Goal: Information Seeking & Learning: Learn about a topic

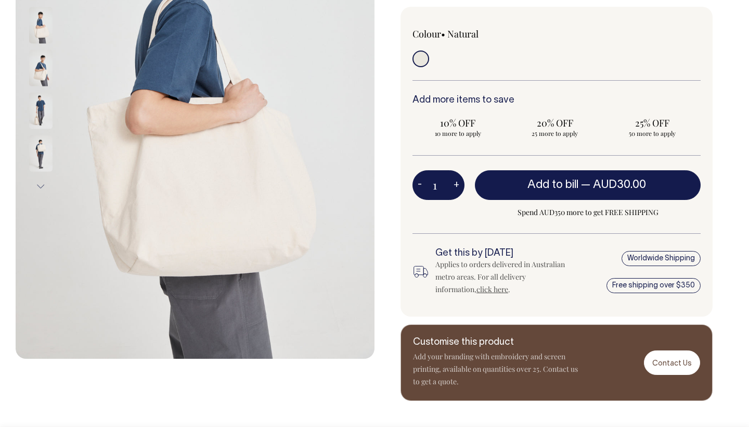
scroll to position [235, 0]
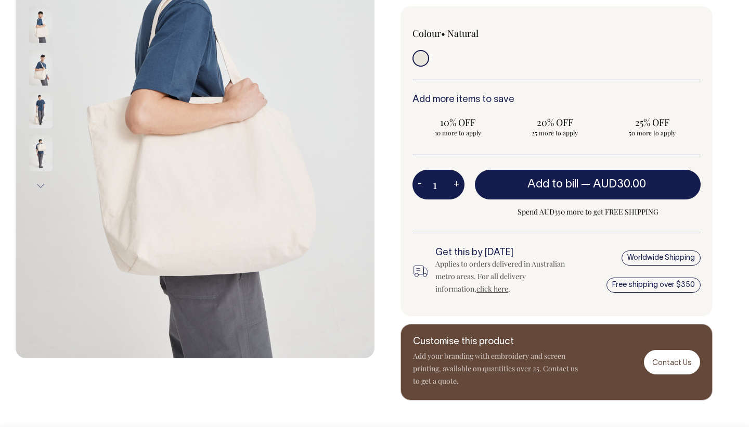
click at [420, 62] on input "radio" at bounding box center [421, 58] width 17 height 17
click at [454, 190] on button "+" at bounding box center [456, 184] width 16 height 21
type input "2"
click at [454, 190] on button "+" at bounding box center [456, 184] width 16 height 21
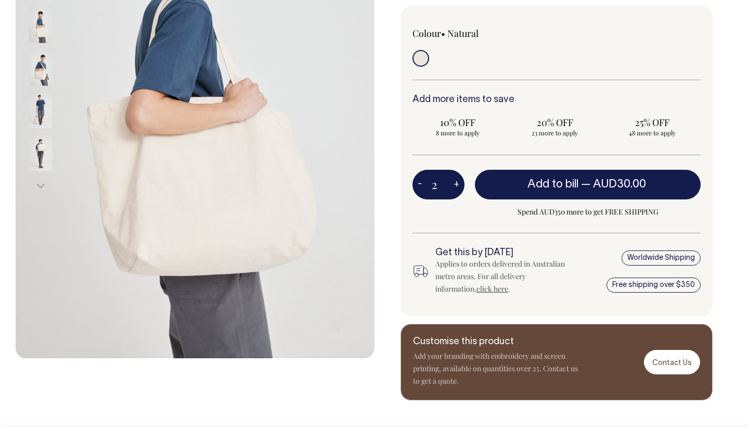
type input "3"
click at [454, 190] on button "+" at bounding box center [456, 184] width 16 height 21
type input "4"
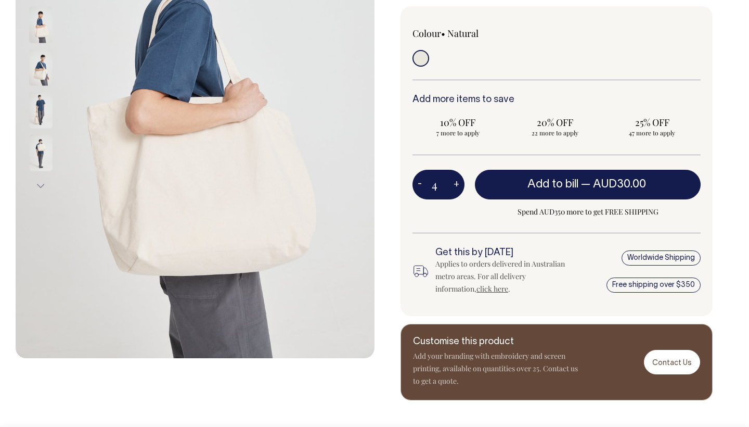
click at [454, 190] on button "+" at bounding box center [456, 184] width 16 height 21
type input "5"
click at [454, 190] on button "+" at bounding box center [456, 184] width 16 height 21
type input "6"
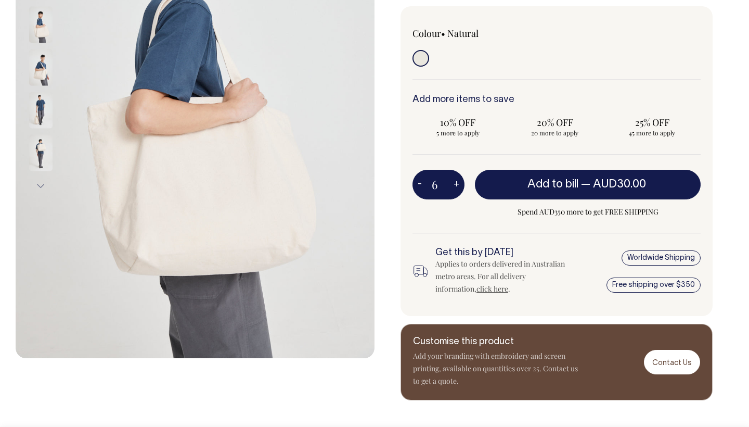
type input "6"
click at [435, 185] on input "6" at bounding box center [439, 184] width 52 height 29
drag, startPoint x: 444, startPoint y: 187, endPoint x: 422, endPoint y: 187, distance: 22.4
click at [422, 187] on div "6 - +" at bounding box center [439, 184] width 52 height 29
type input "6"
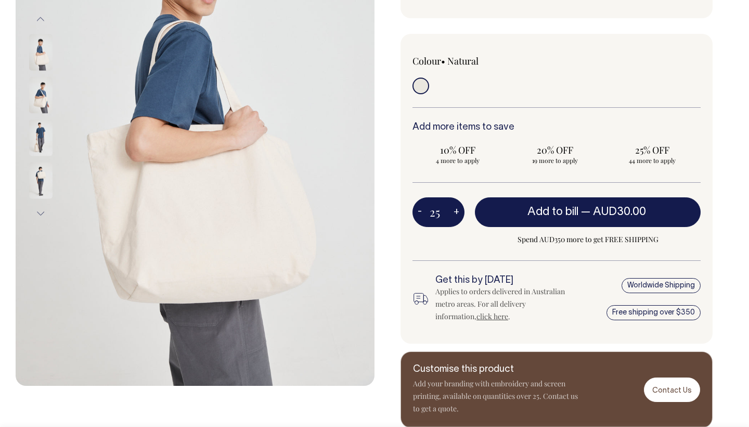
scroll to position [207, 0]
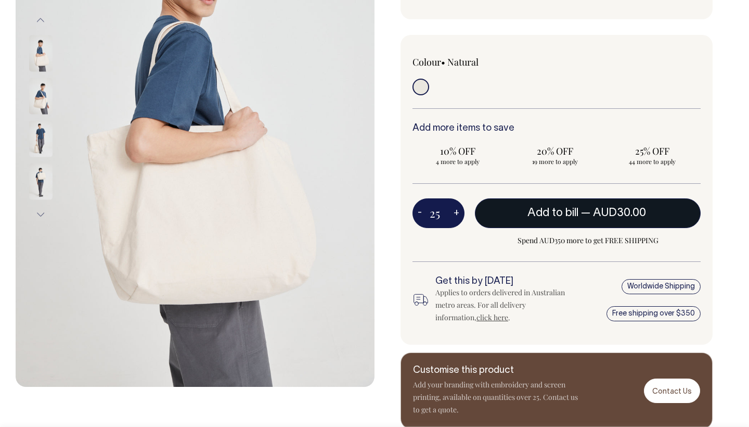
type input "25"
radio input "true"
type input "25"
click at [554, 217] on button "Add to bill — AUD30.00 AUD24.00" at bounding box center [588, 212] width 226 height 29
type input "1"
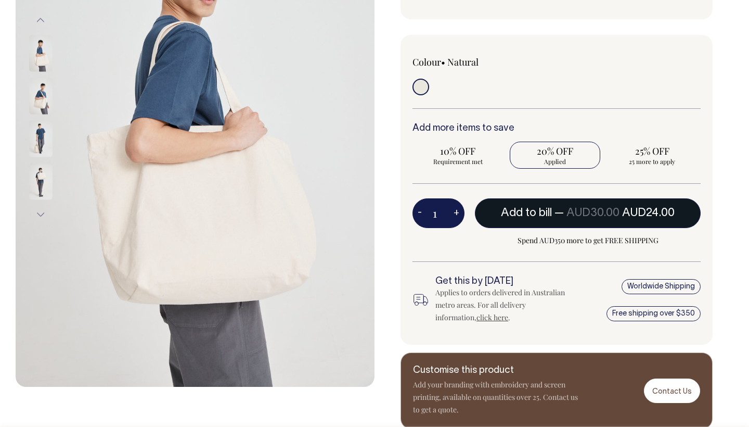
radio input "false"
type input "1"
radio input "true"
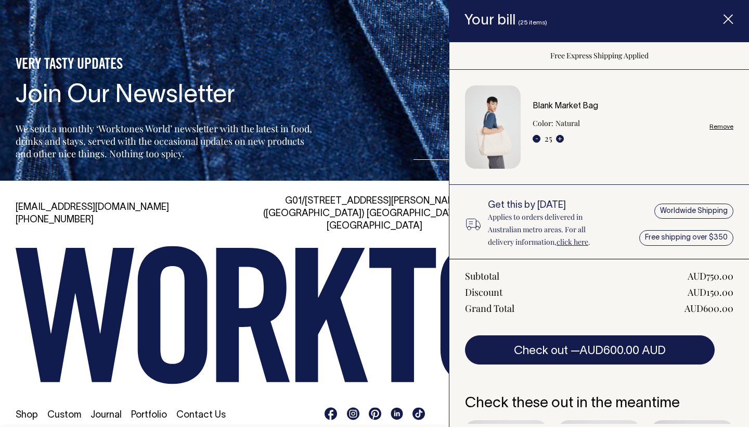
scroll to position [0, 0]
click at [729, 17] on icon "Item added to your cart" at bounding box center [728, 20] width 10 height 10
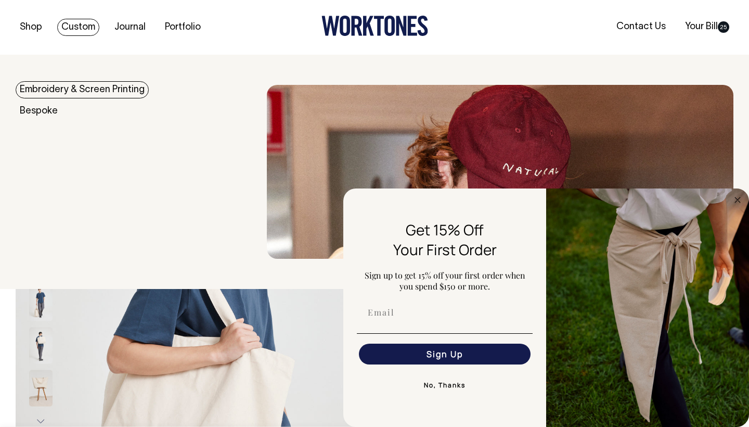
click at [70, 29] on link "Custom" at bounding box center [78, 27] width 42 height 17
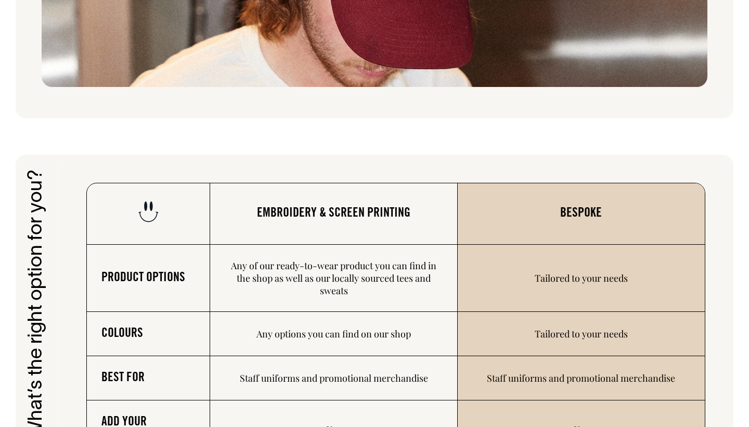
scroll to position [1381, 0]
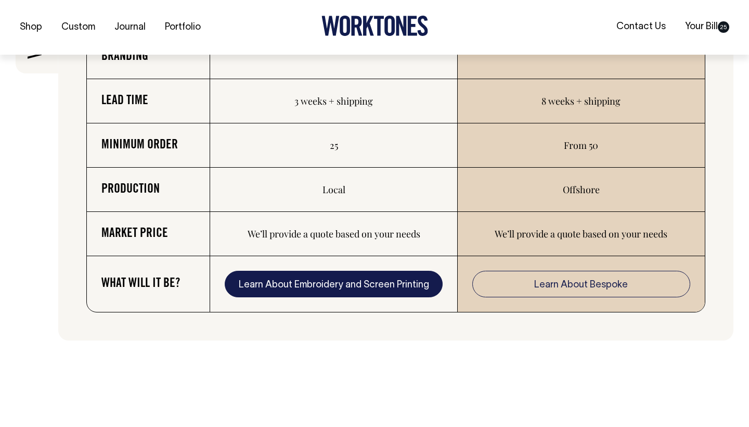
click at [321, 281] on link "Learn About Embroidery and Screen Printing" at bounding box center [333, 284] width 217 height 27
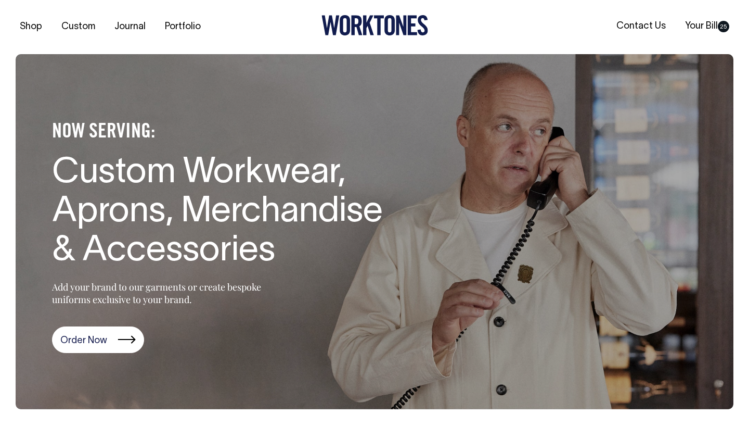
scroll to position [0, 0]
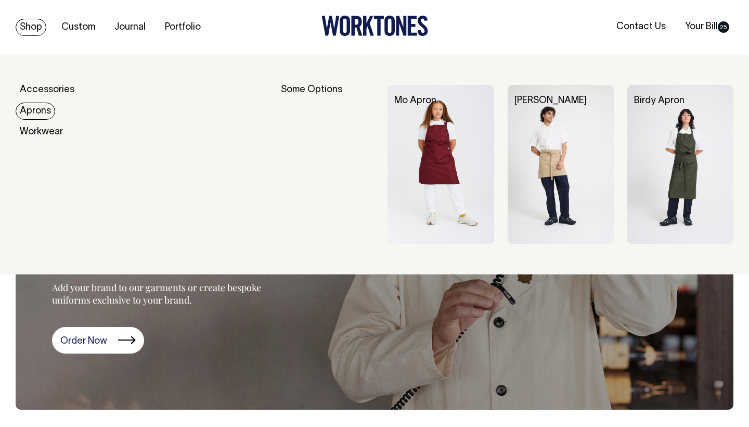
click at [34, 113] on link "Aprons" at bounding box center [36, 110] width 40 height 17
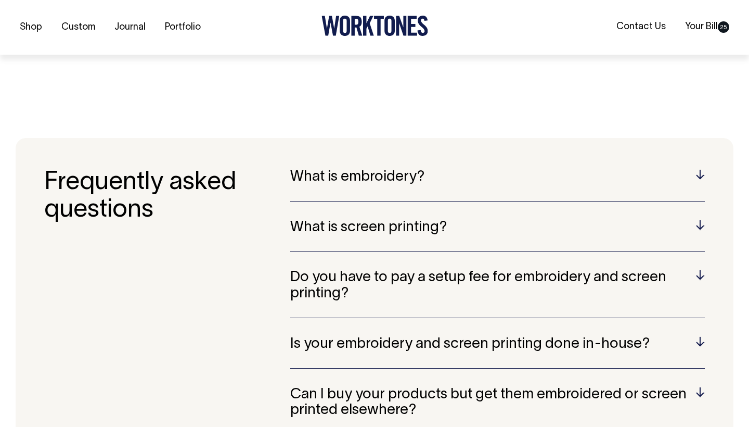
scroll to position [1962, 0]
click at [515, 269] on h5 "Do you have to pay a setup fee for embroidery and screen printing?" at bounding box center [497, 285] width 415 height 32
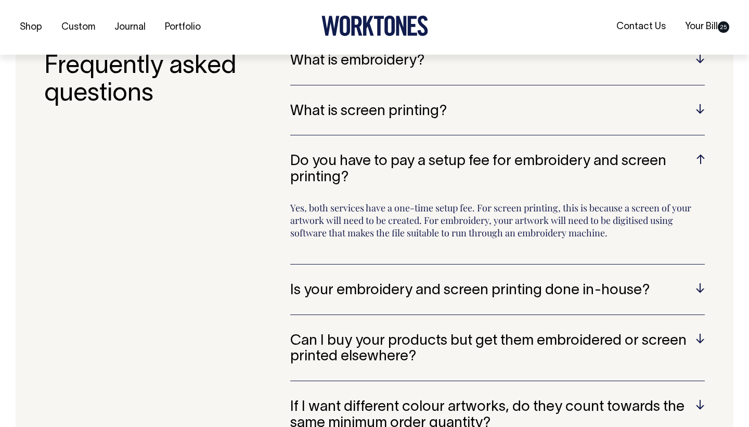
scroll to position [2078, 0]
click at [693, 287] on h5 "Is your embroidery and screen printing done in-house?" at bounding box center [497, 290] width 415 height 16
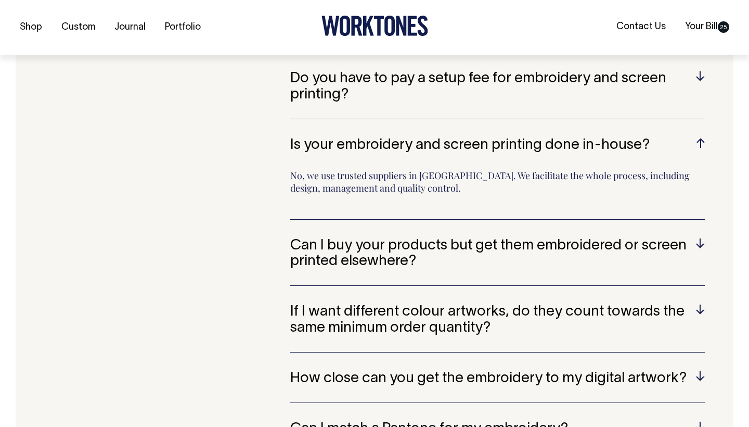
click at [707, 215] on section "Frequently asked questions What is embroidery? Embroidery is a technique that i…" at bounding box center [375, 246] width 718 height 614
click at [691, 240] on h5 "Can I buy your products but get them embroidered or screen printed elsewhere?" at bounding box center [497, 253] width 415 height 32
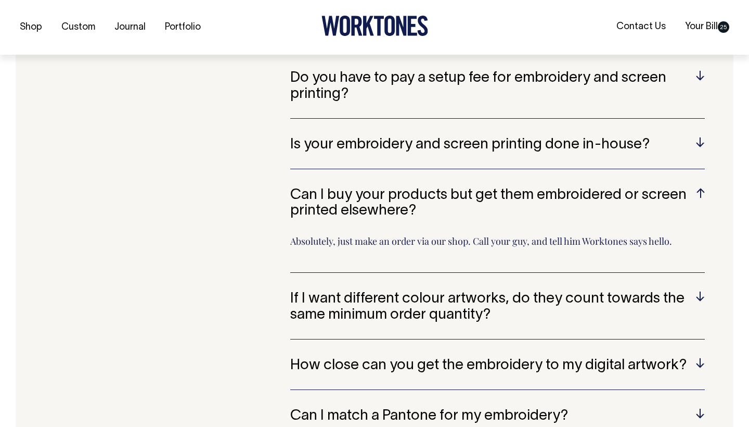
click at [708, 291] on section "Frequently asked questions What is embroidery? Embroidery is a technique that i…" at bounding box center [375, 239] width 718 height 601
click at [695, 291] on h5 "If I want different colour artworks, do they count towards the same minimum ord…" at bounding box center [497, 307] width 415 height 32
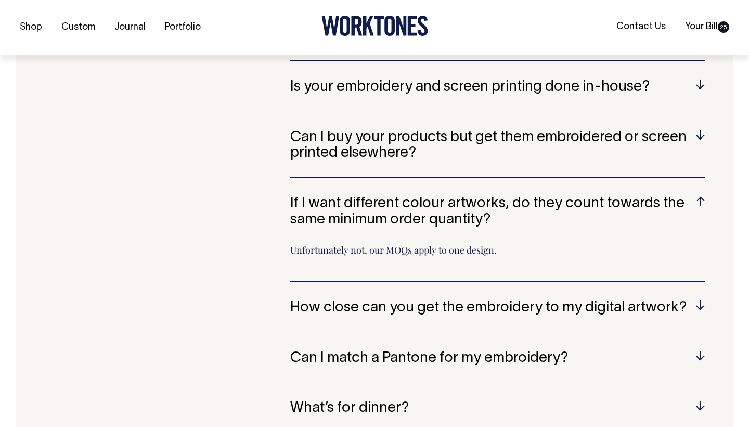
scroll to position [2219, 0]
click at [697, 299] on h5 "How close can you get the embroidery to my digital artwork?" at bounding box center [497, 307] width 415 height 16
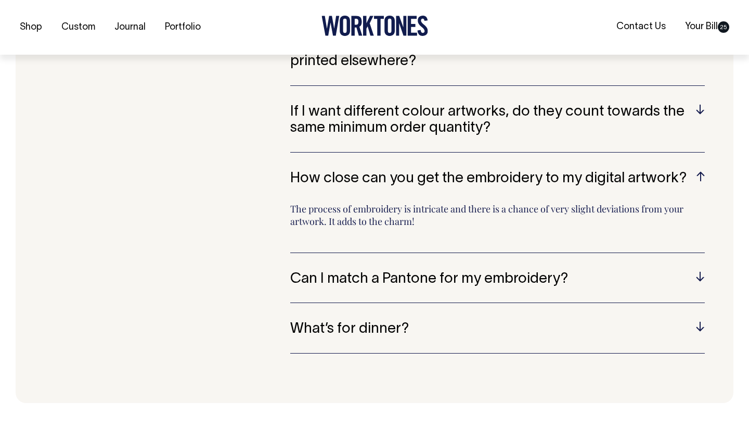
scroll to position [2310, 0]
click at [698, 271] on h5 "Can I match a Pantone for my embroidery?" at bounding box center [497, 279] width 415 height 16
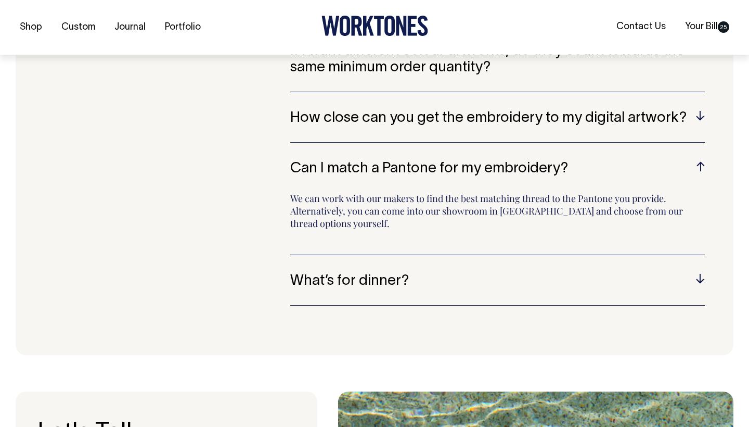
click at [702, 273] on h5 "What’s for dinner?" at bounding box center [497, 281] width 415 height 16
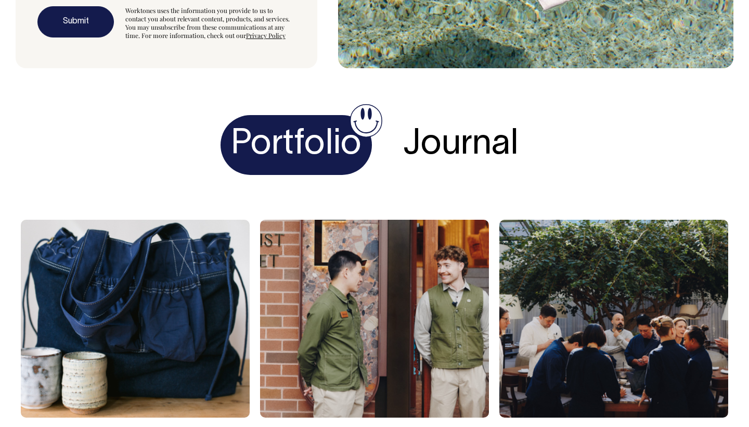
scroll to position [3087, 0]
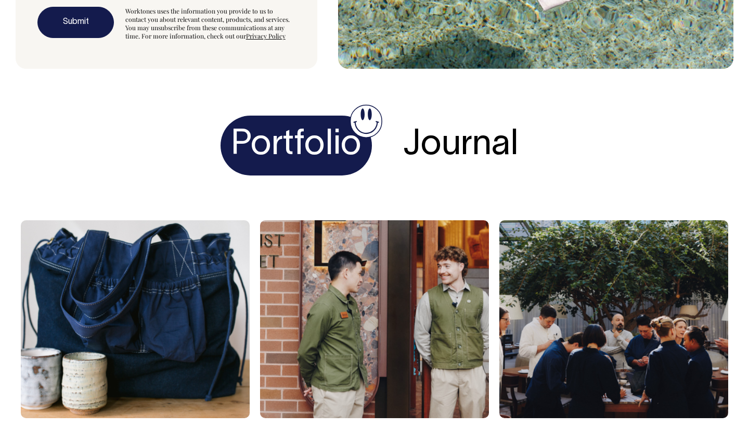
click at [442, 140] on h1 "Journal" at bounding box center [461, 145] width 136 height 60
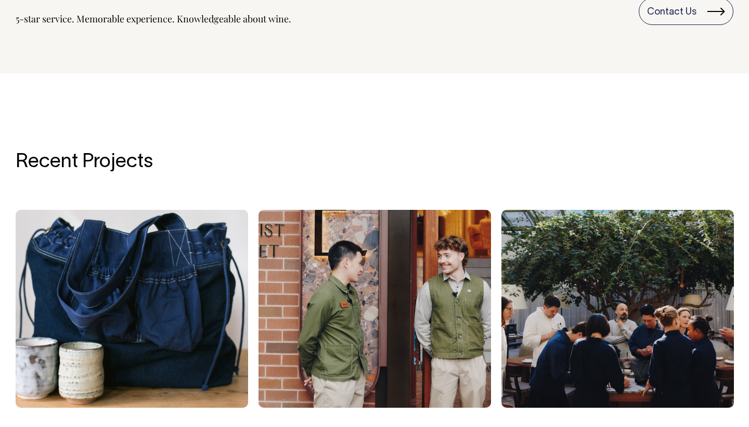
scroll to position [1204, 0]
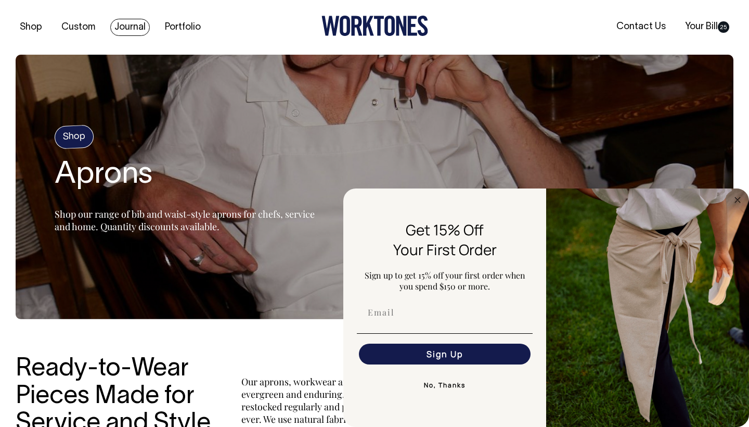
click at [126, 28] on link "Journal" at bounding box center [130, 27] width 40 height 17
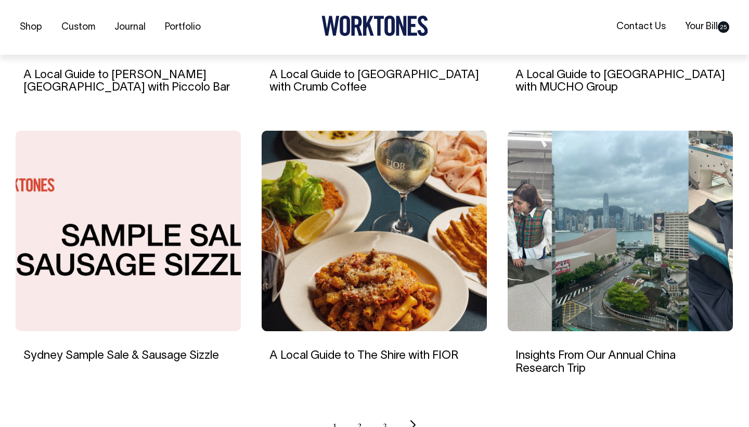
scroll to position [880, 0]
click at [150, 303] on img at bounding box center [128, 230] width 225 height 200
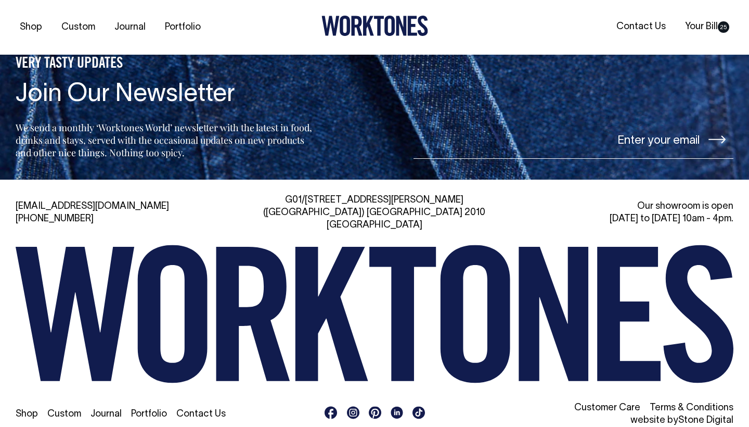
scroll to position [2004, 0]
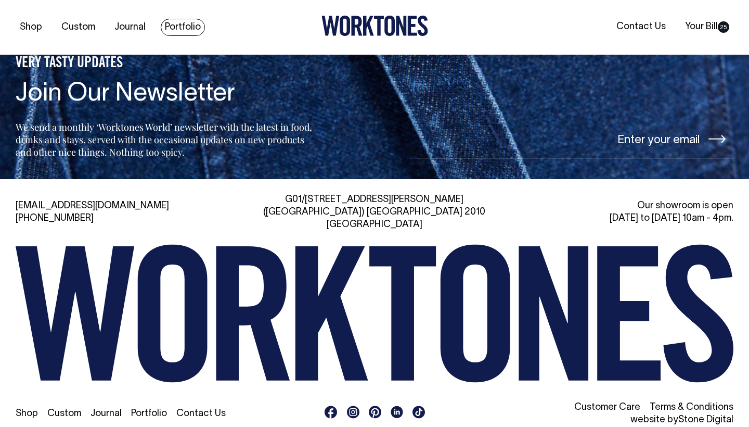
click at [181, 28] on link "Portfolio" at bounding box center [183, 27] width 44 height 17
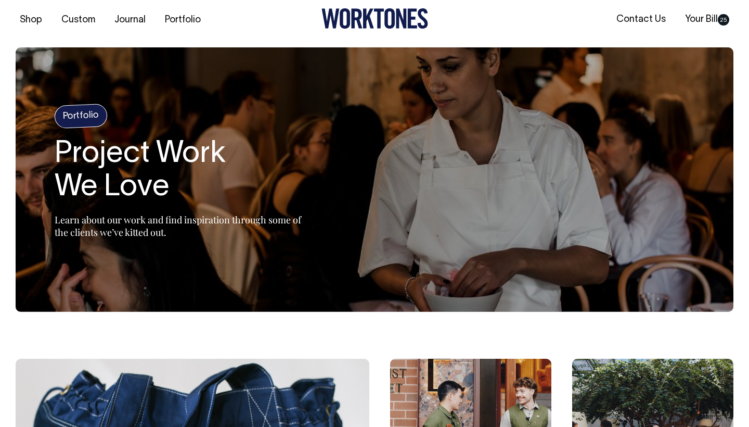
scroll to position [7, 0]
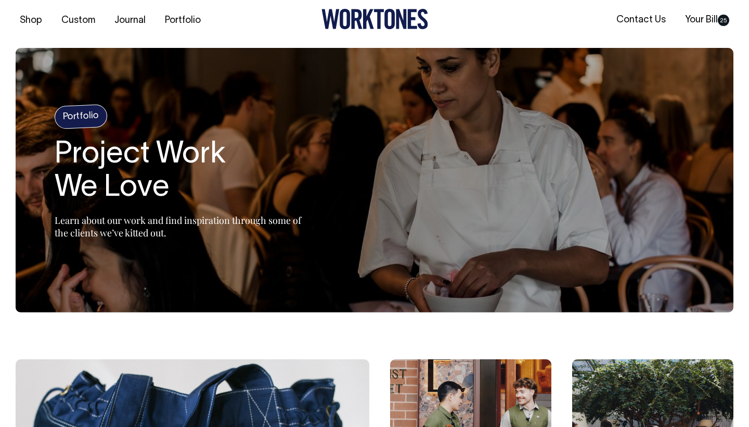
click at [148, 175] on h2 "Project Work We Love" at bounding box center [185, 171] width 260 height 67
click at [76, 123] on h4 "Portfolio" at bounding box center [81, 116] width 54 height 25
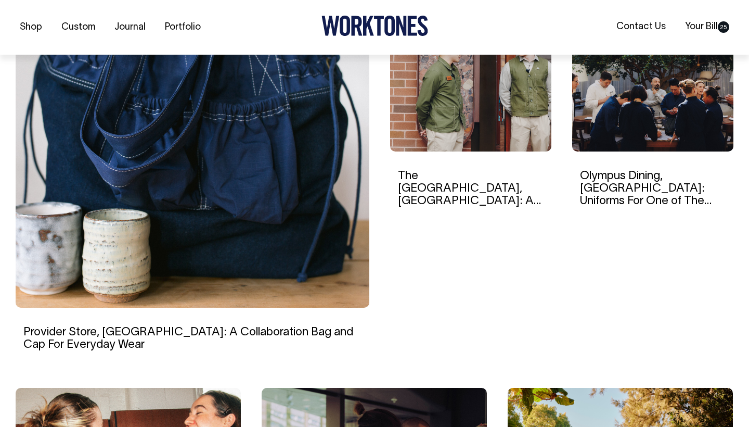
scroll to position [355, 0]
click at [96, 288] on img at bounding box center [193, 158] width 354 height 297
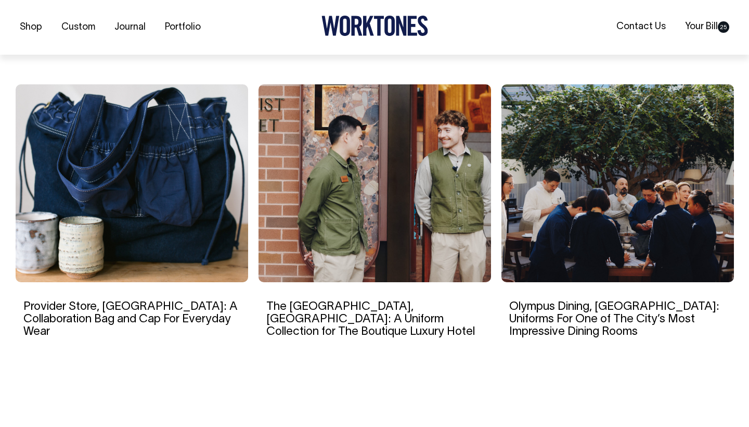
scroll to position [3665, 0]
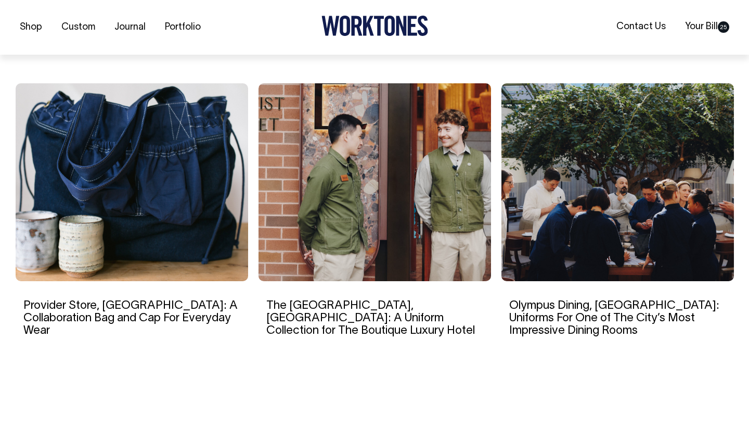
click at [385, 200] on img at bounding box center [375, 182] width 233 height 198
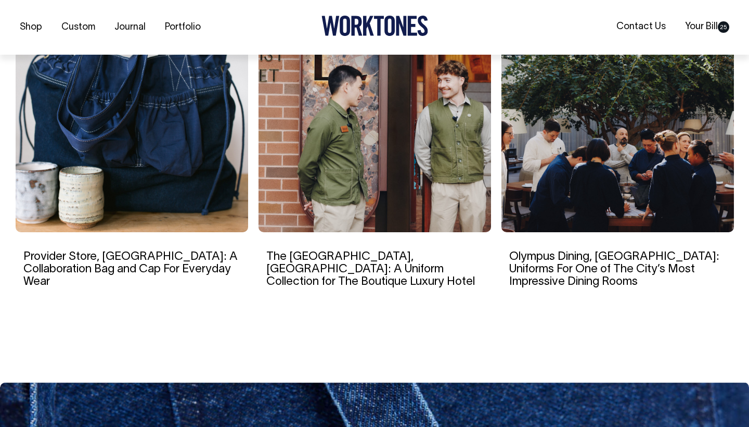
scroll to position [5067, 0]
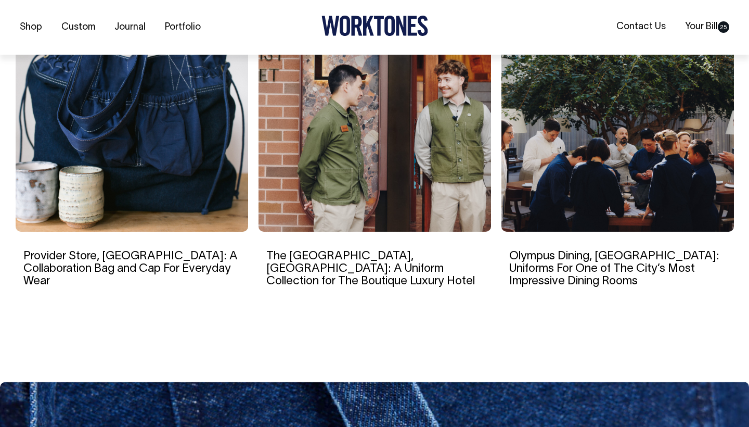
click at [637, 125] on img at bounding box center [617, 133] width 233 height 198
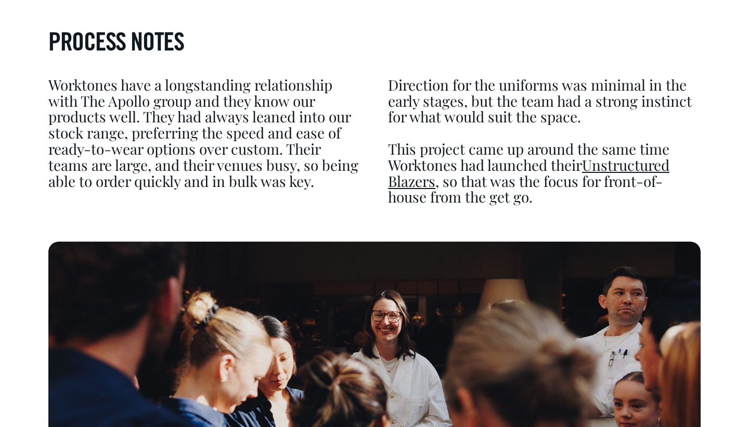
scroll to position [2276, 0]
